Goal: Check status: Check status

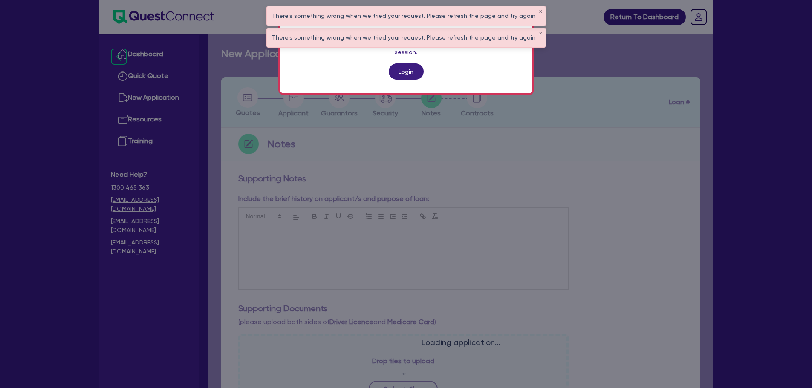
scroll to position [251, 0]
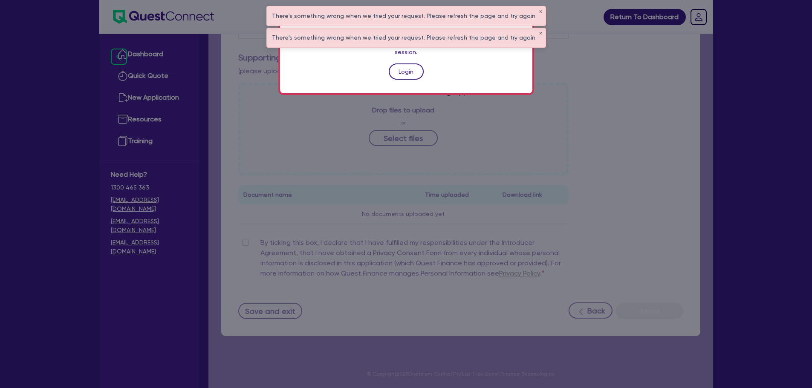
click at [417, 64] on link "Login" at bounding box center [406, 72] width 35 height 16
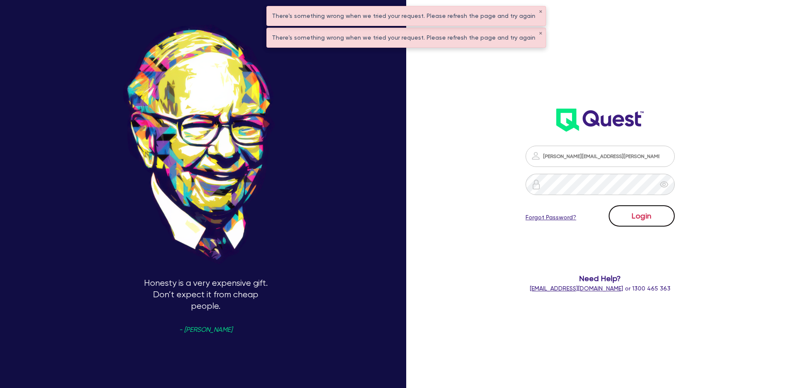
click at [643, 219] on button "Login" at bounding box center [642, 216] width 66 height 21
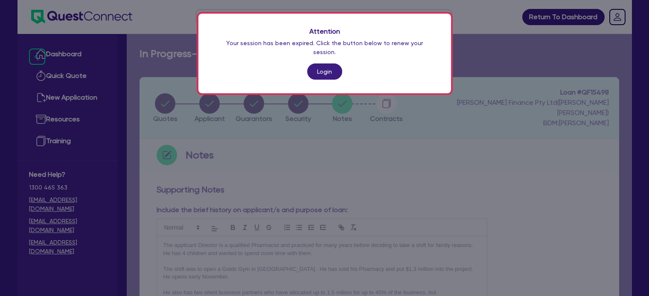
scroll to position [240, 0]
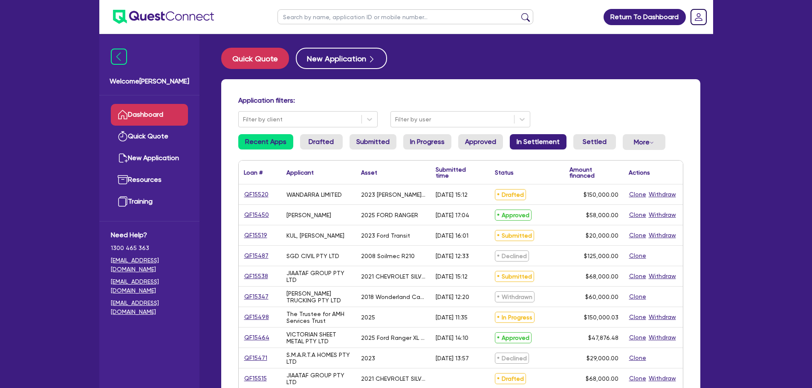
click at [526, 136] on link "In Settlement" at bounding box center [538, 141] width 57 height 15
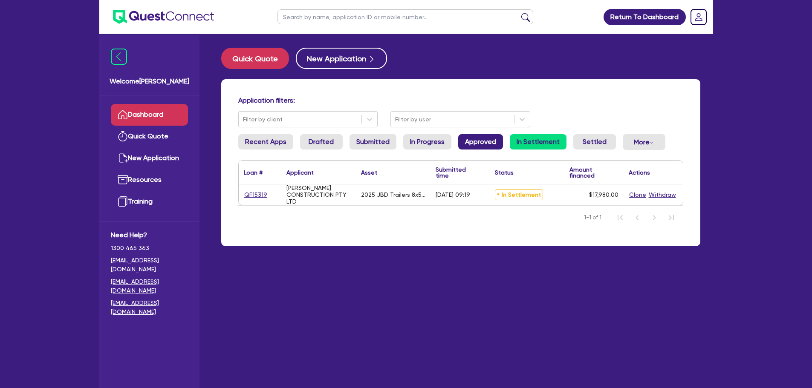
click at [484, 147] on link "Approved" at bounding box center [480, 141] width 45 height 15
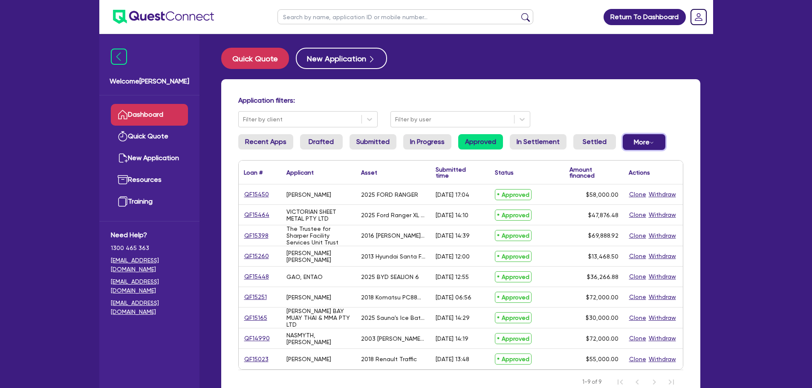
click at [649, 148] on button "More Withdrawn Declined" at bounding box center [644, 142] width 43 height 16
click at [637, 174] on link "Declined" at bounding box center [630, 176] width 64 height 15
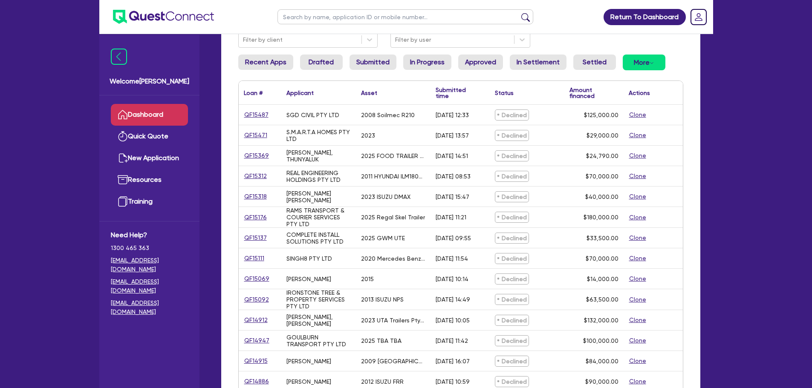
scroll to position [85, 0]
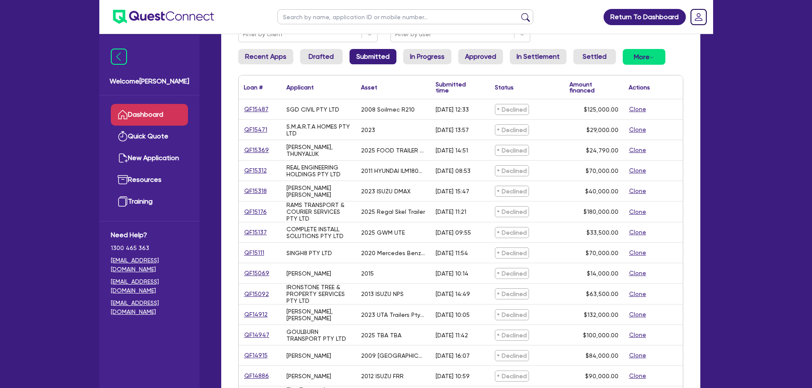
click at [375, 54] on link "Submitted" at bounding box center [373, 56] width 47 height 15
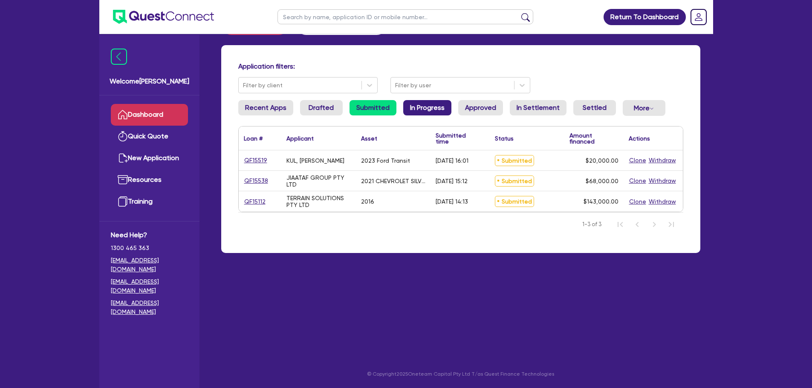
click at [425, 103] on link "In Progress" at bounding box center [427, 107] width 48 height 15
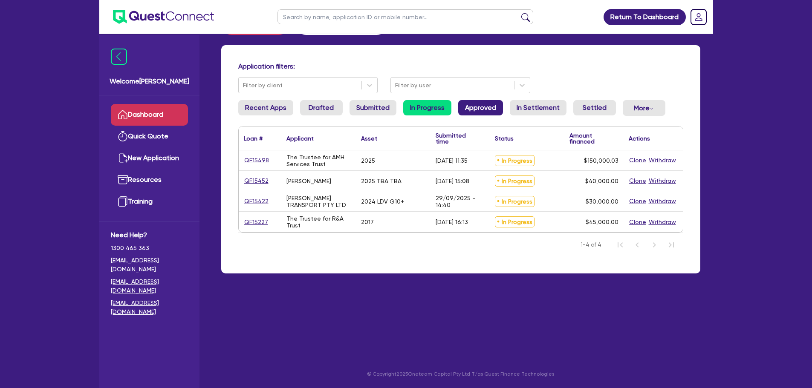
click at [492, 108] on link "Approved" at bounding box center [480, 107] width 45 height 15
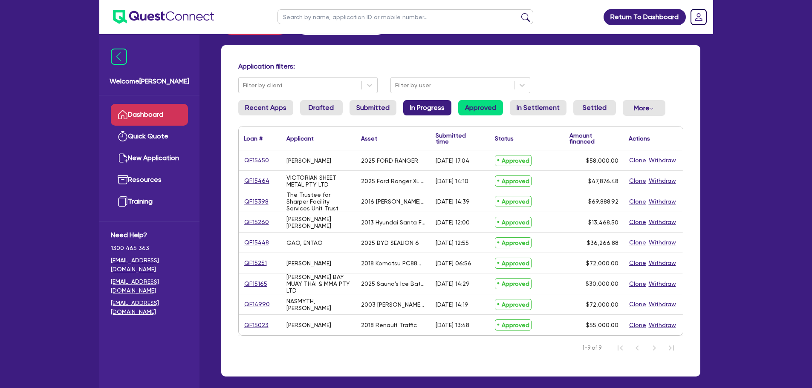
click at [429, 102] on link "In Progress" at bounding box center [427, 107] width 48 height 15
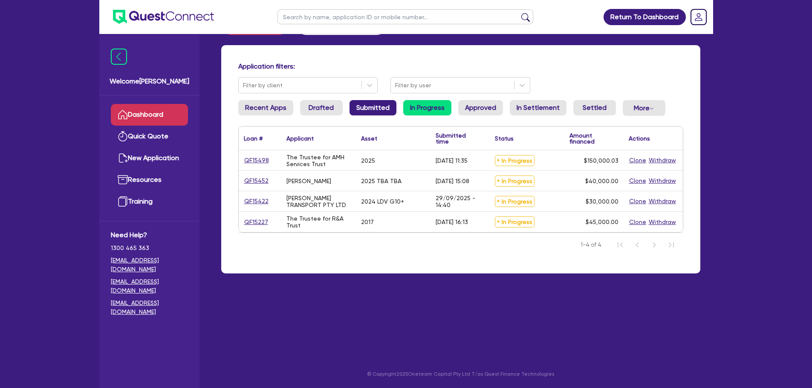
click at [364, 106] on link "Submitted" at bounding box center [373, 107] width 47 height 15
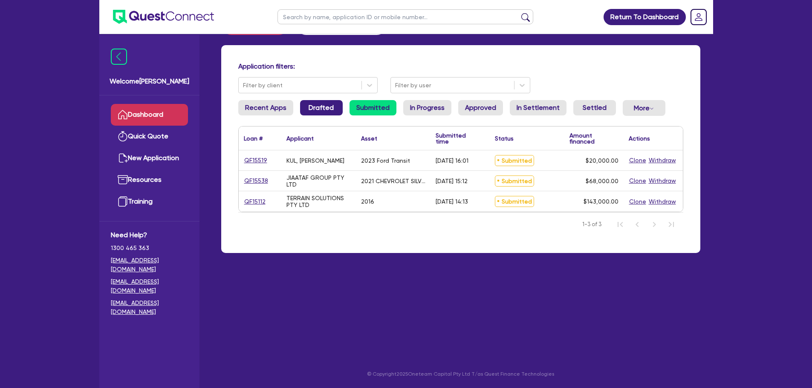
click at [335, 107] on link "Drafted" at bounding box center [321, 107] width 43 height 15
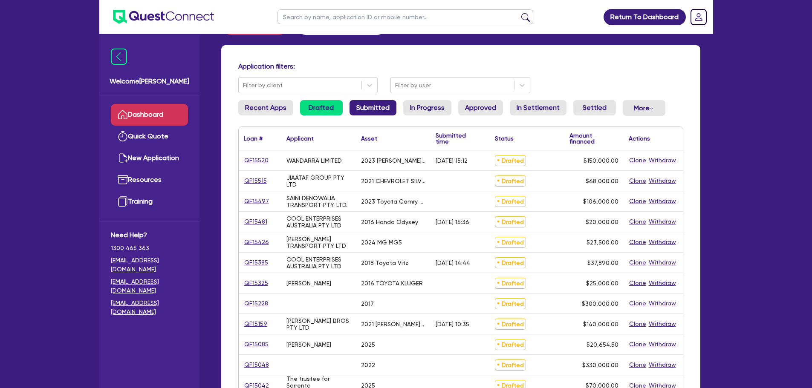
click at [373, 110] on link "Submitted" at bounding box center [373, 107] width 47 height 15
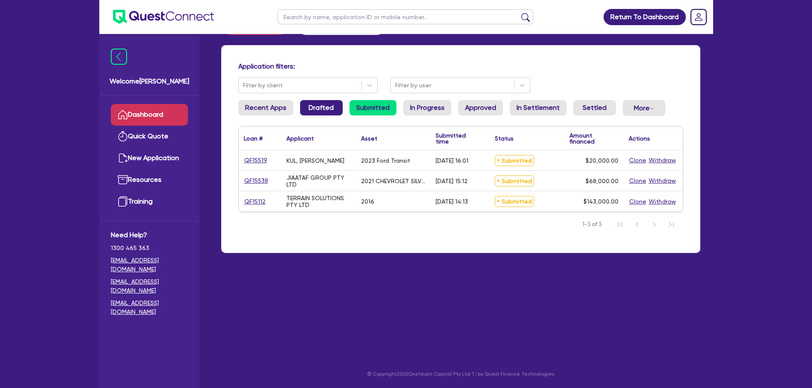
click at [326, 107] on link "Drafted" at bounding box center [321, 107] width 43 height 15
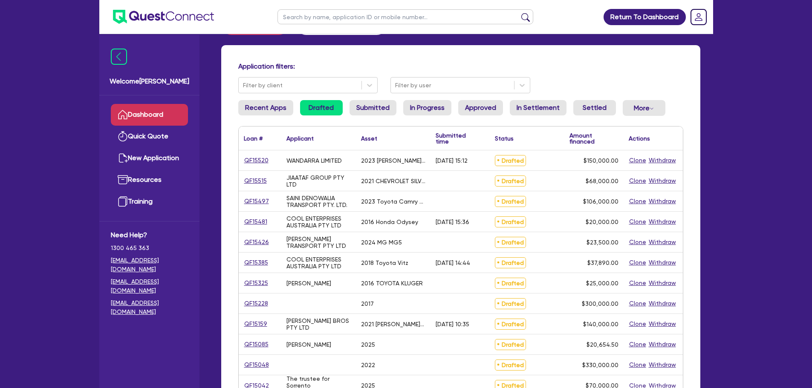
click at [264, 100] on div "Application filters: Filter by client Filter by user Recent Apps Drafted Submit…" at bounding box center [460, 313] width 479 height 537
click at [442, 110] on link "In Progress" at bounding box center [427, 107] width 48 height 15
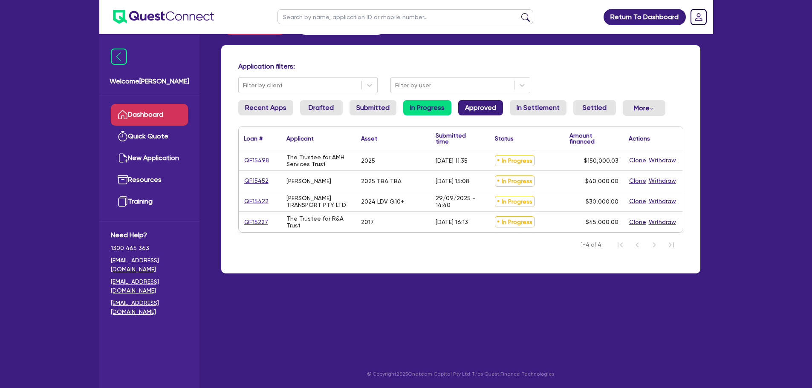
click at [482, 113] on link "Approved" at bounding box center [480, 107] width 45 height 15
